Goal: Navigation & Orientation: Find specific page/section

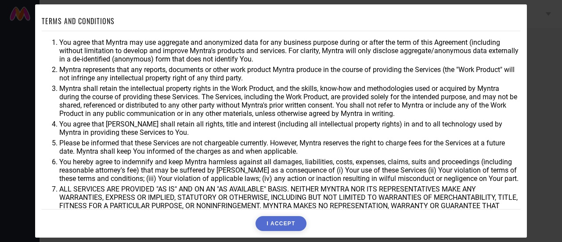
scroll to position [63, 0]
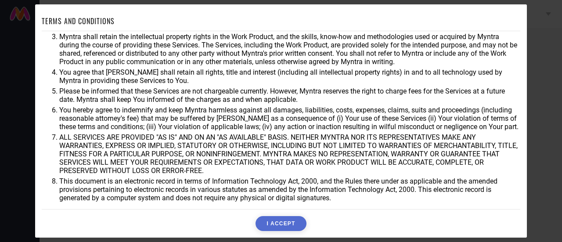
click at [291, 216] on button "I ACCEPT" at bounding box center [280, 223] width 50 height 15
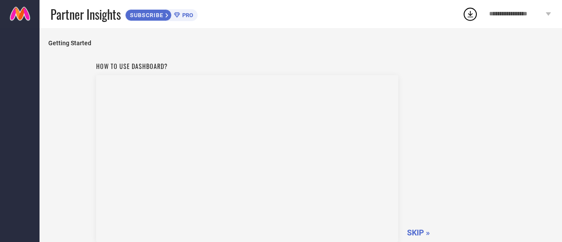
scroll to position [0, 0]
click at [409, 234] on span "SKIP »" at bounding box center [418, 234] width 23 height 9
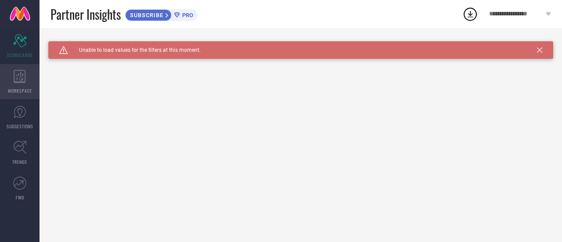
click at [17, 82] on icon at bounding box center [20, 76] width 12 height 13
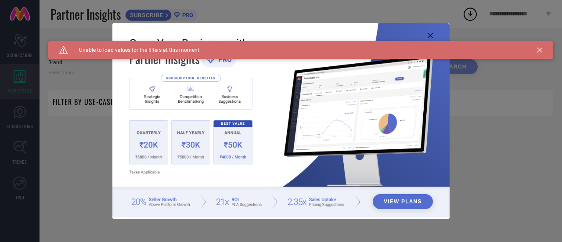
type input "1 STOP FASHION"
type input "All"
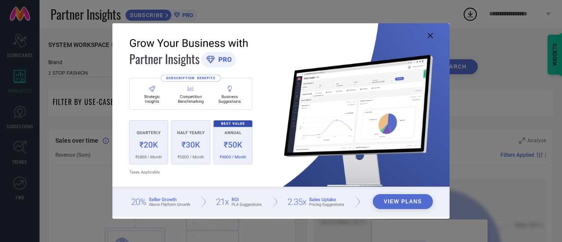
click at [430, 37] on icon at bounding box center [430, 35] width 5 height 5
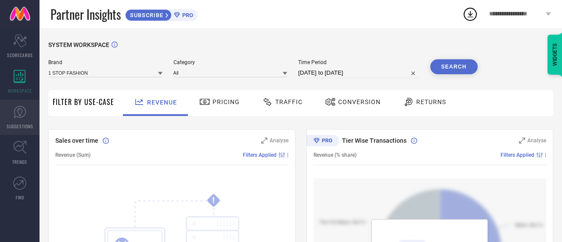
click at [29, 111] on link "SUGGESTIONS" at bounding box center [20, 117] width 40 height 35
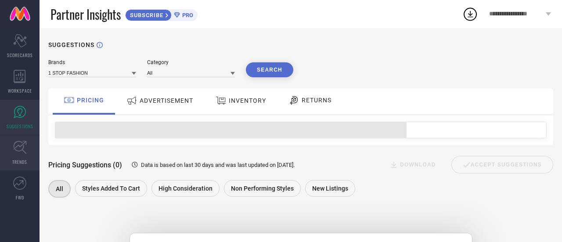
click at [16, 142] on icon at bounding box center [19, 147] width 13 height 13
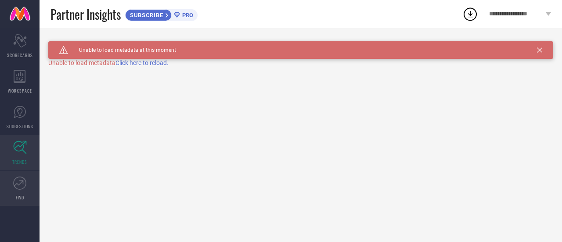
click at [19, 176] on link "FWD" at bounding box center [20, 188] width 40 height 35
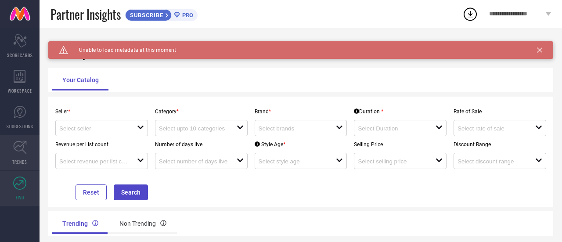
click at [27, 157] on link "TRENDS" at bounding box center [20, 152] width 40 height 35
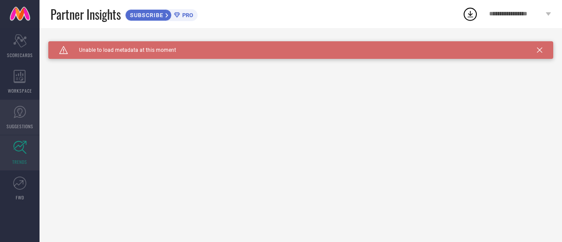
click at [16, 122] on link "SUGGESTIONS" at bounding box center [20, 117] width 40 height 35
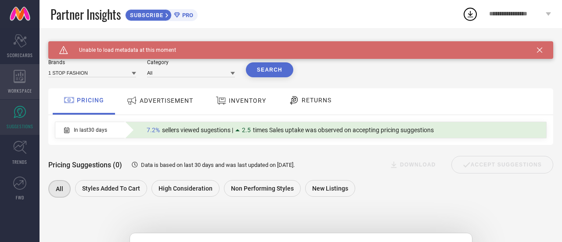
click at [15, 82] on icon at bounding box center [20, 76] width 12 height 13
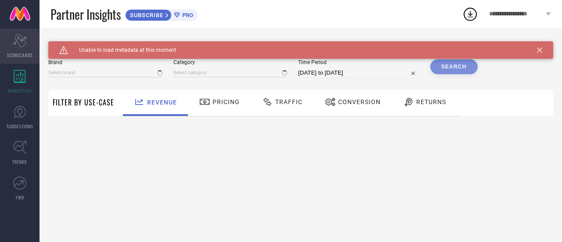
type input "1 STOP FASHION"
type input "All"
click at [25, 50] on div "Scorecard SCORECARDS" at bounding box center [20, 46] width 40 height 35
